Goal: Check status: Check status

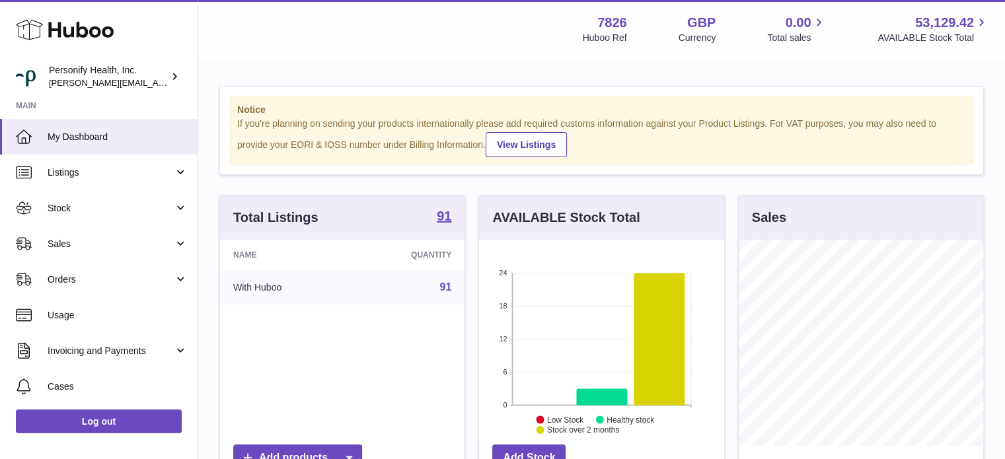
click at [102, 23] on icon at bounding box center [65, 30] width 98 height 26
click at [80, 239] on span "Sales" at bounding box center [111, 244] width 126 height 13
click at [76, 248] on span "Sales" at bounding box center [111, 244] width 126 height 13
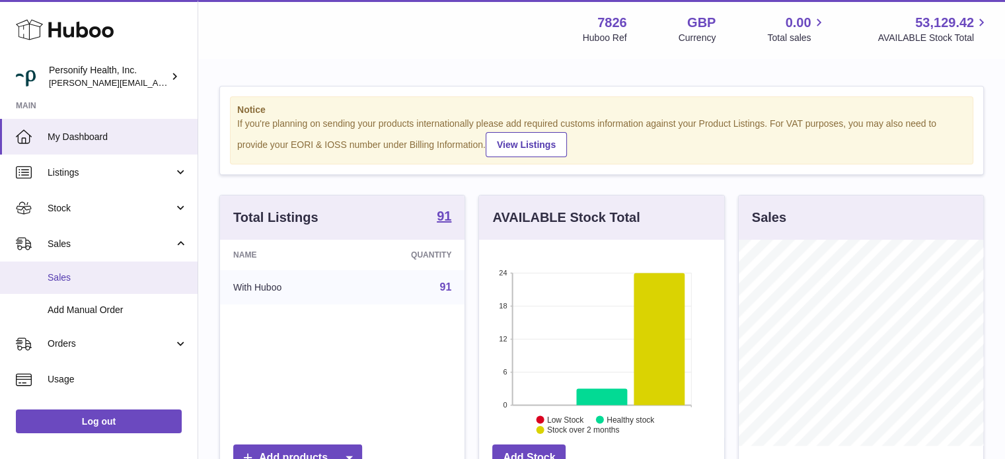
click at [78, 268] on link "Sales" at bounding box center [99, 278] width 198 height 32
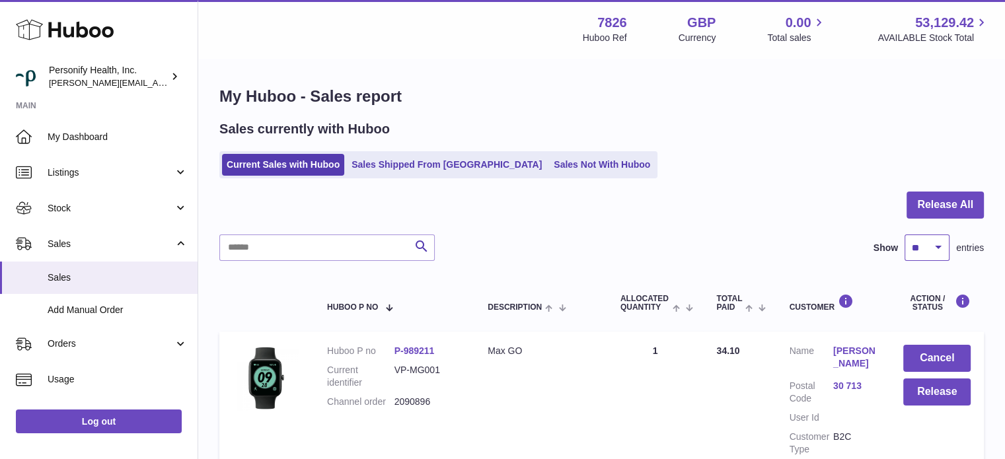
click at [930, 244] on select "** ** ** ***" at bounding box center [927, 248] width 45 height 26
click at [925, 201] on button "Release All" at bounding box center [945, 205] width 77 height 27
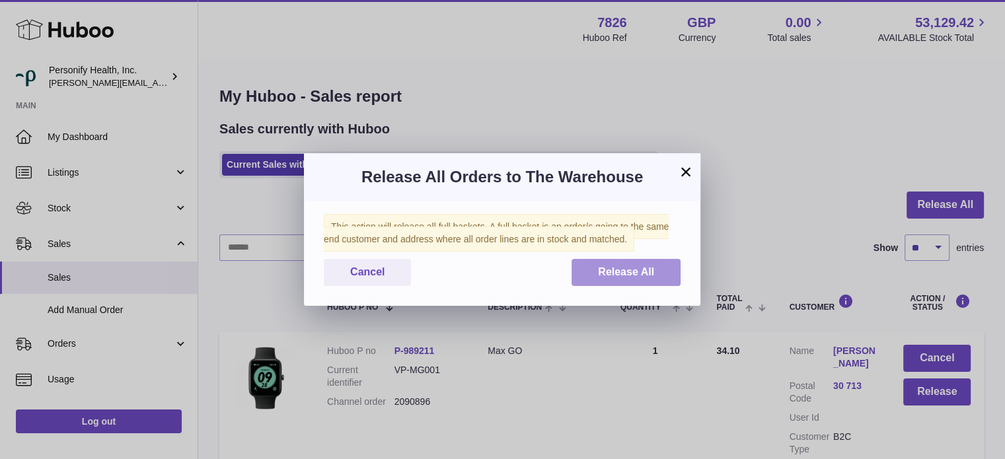
click at [659, 274] on button "Release All" at bounding box center [626, 272] width 109 height 27
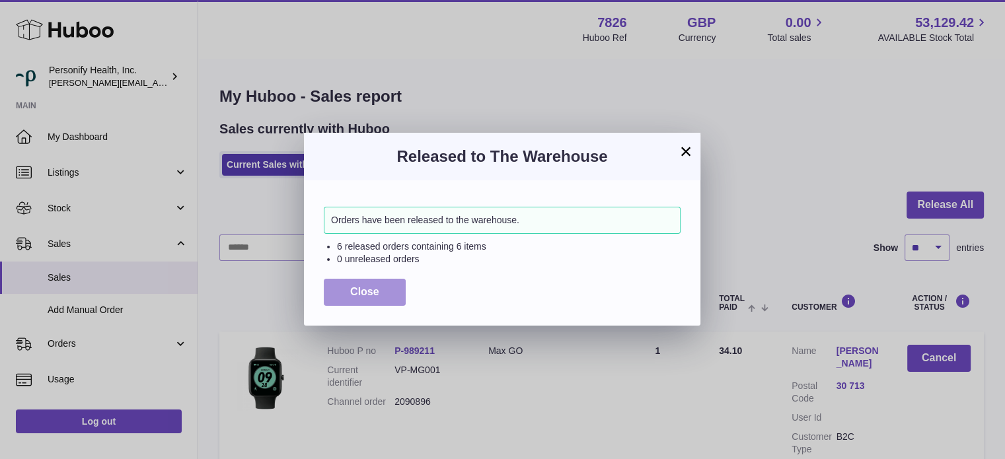
click at [386, 295] on button "Close" at bounding box center [365, 292] width 82 height 27
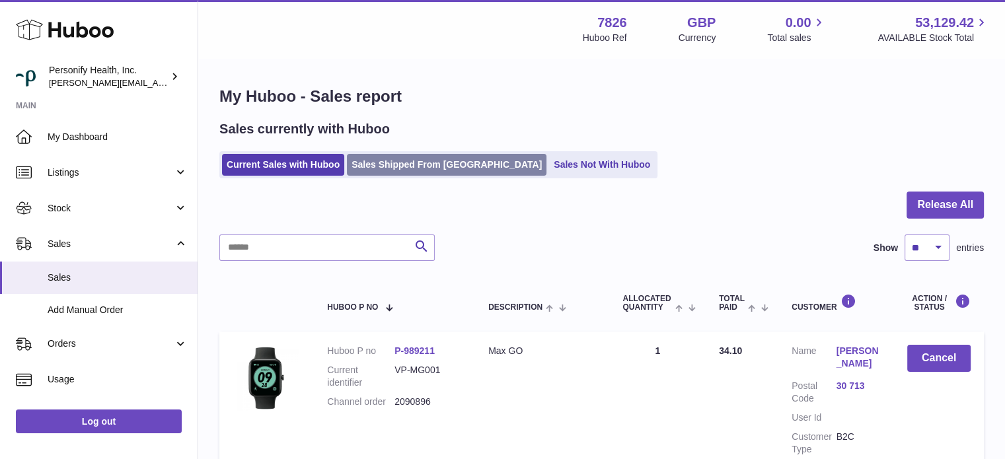
click at [424, 165] on link "Sales Shipped From Huboo" at bounding box center [447, 165] width 200 height 22
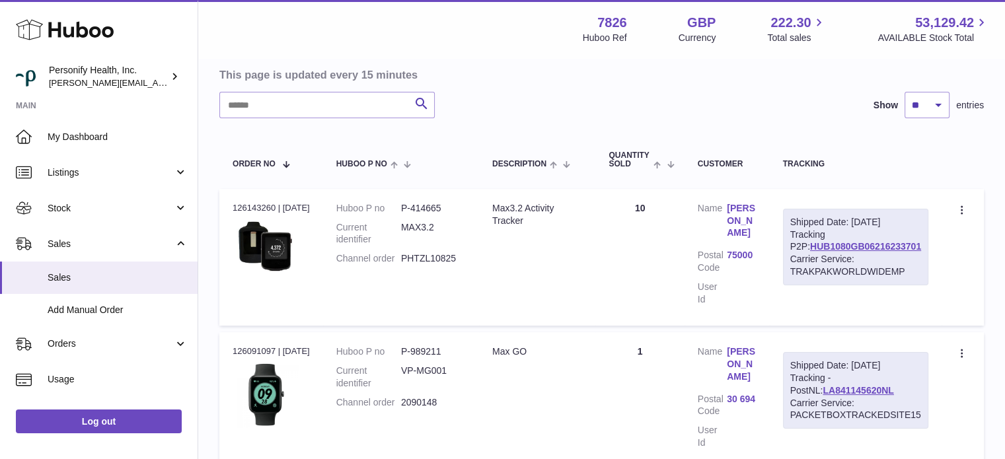
scroll to position [132, 0]
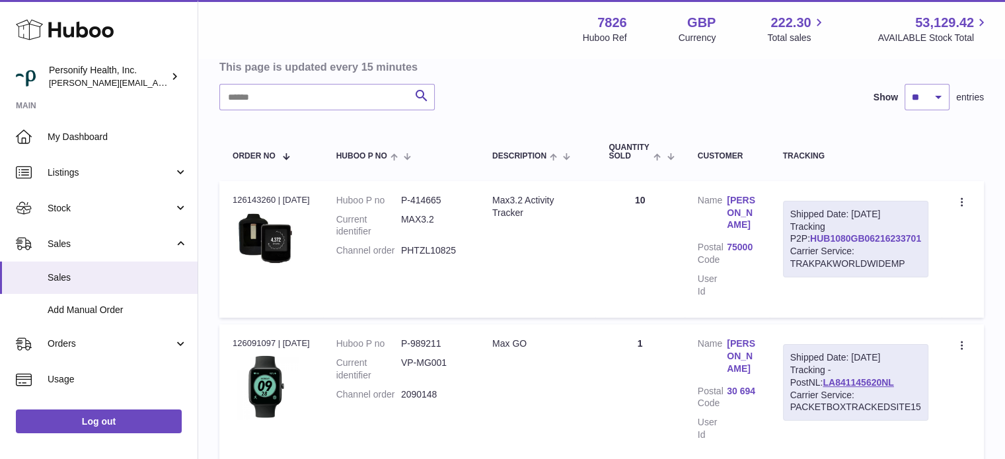
click at [867, 233] on link "HUB1080GB06216233701" at bounding box center [865, 238] width 111 height 11
